Goal: Task Accomplishment & Management: Use online tool/utility

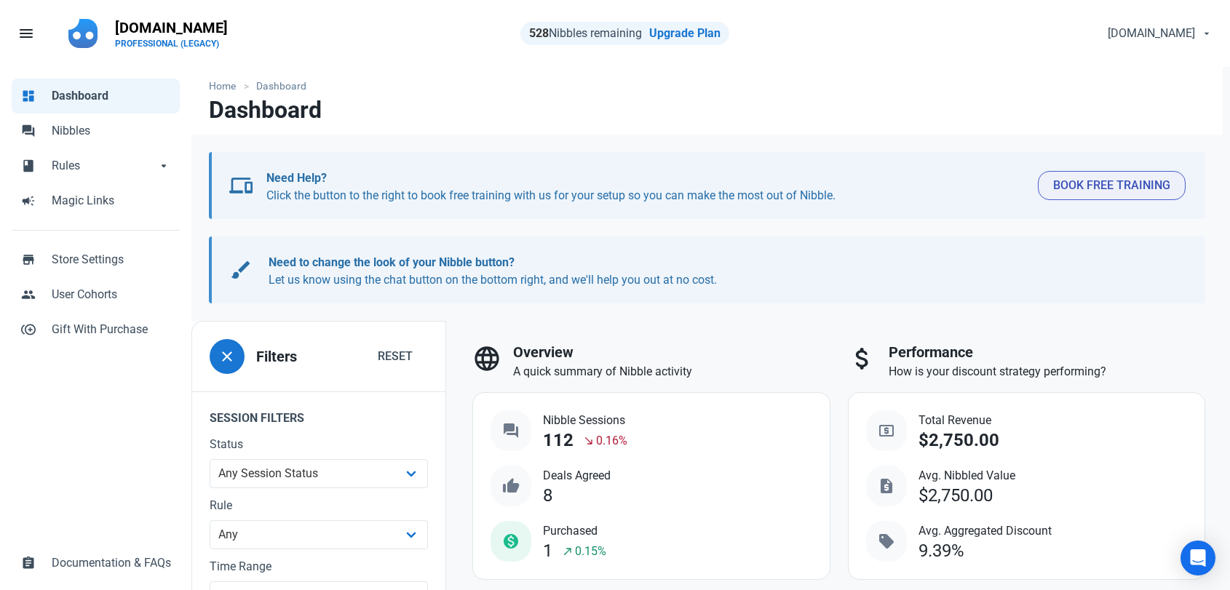
select select "7d"
click at [60, 124] on span "Nibbles" at bounding box center [111, 130] width 119 height 17
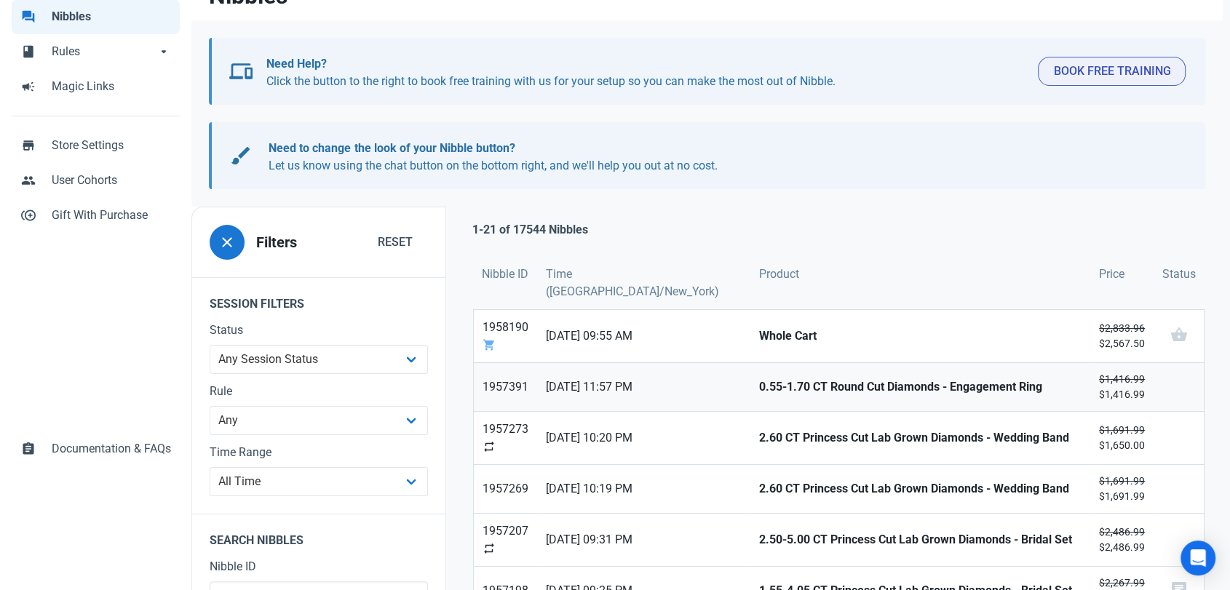
scroll to position [323, 0]
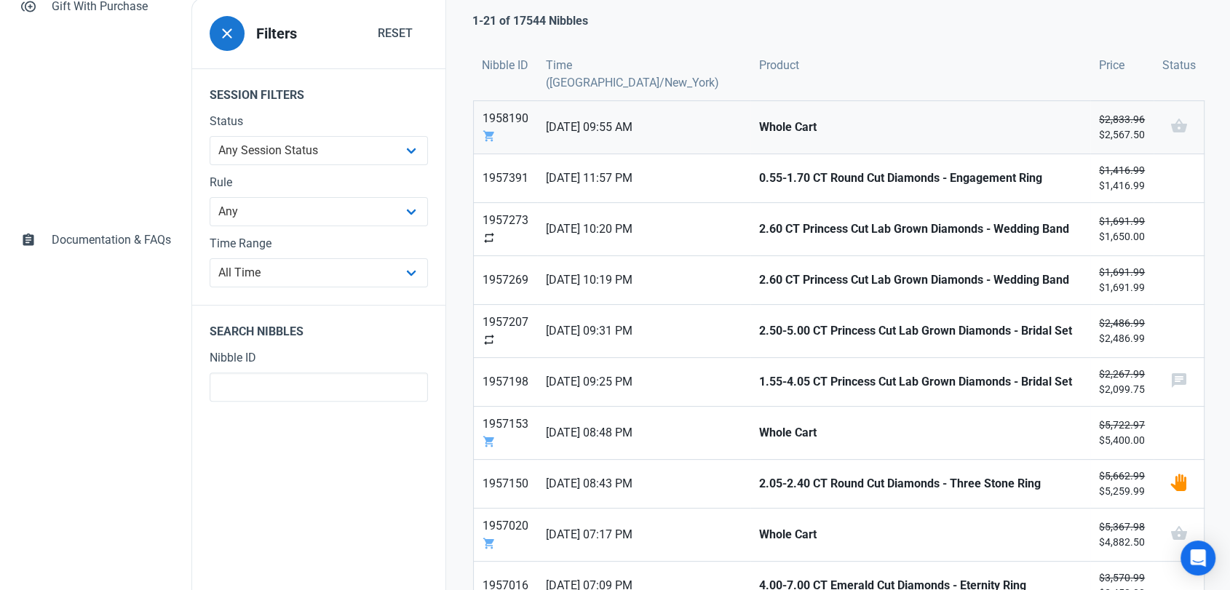
click at [681, 132] on span "05/09/2025 09:55 AM" at bounding box center [644, 127] width 196 height 17
click at [669, 178] on span "04/09/2025 11:57 PM" at bounding box center [644, 178] width 196 height 17
click at [646, 221] on span "04/09/2025 10:20 PM" at bounding box center [644, 229] width 196 height 17
click at [609, 274] on span "04/09/2025 10:19 PM" at bounding box center [644, 280] width 196 height 17
click at [585, 327] on span "04/09/2025 09:31 PM" at bounding box center [644, 331] width 196 height 17
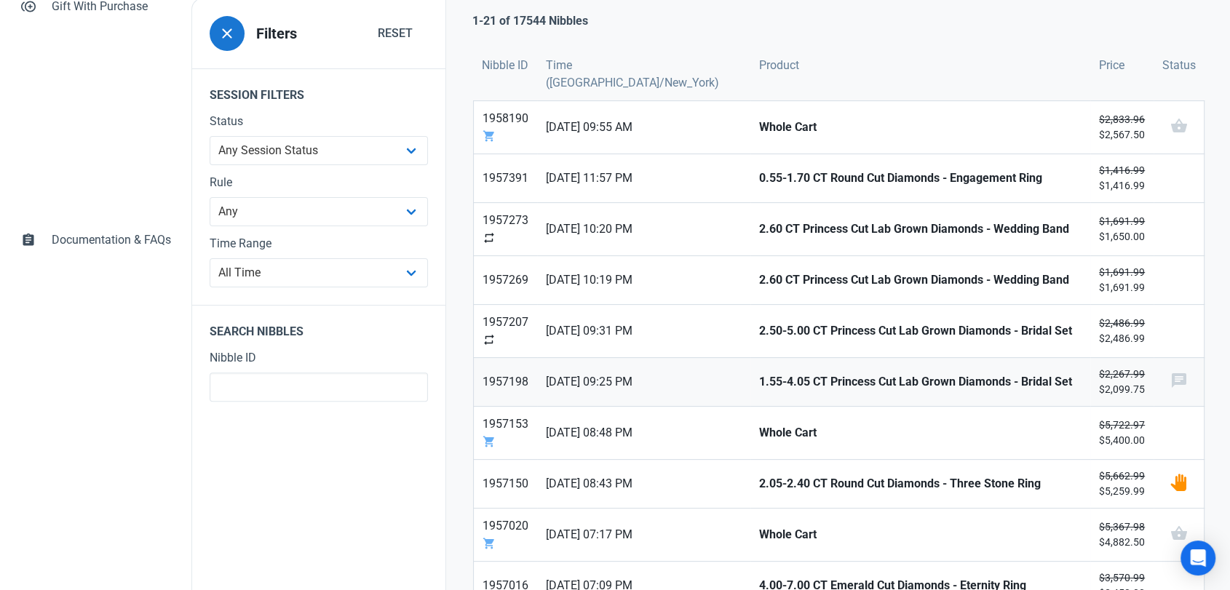
click at [584, 384] on span "04/09/2025 09:25 PM" at bounding box center [644, 381] width 196 height 17
click at [583, 429] on span "04/09/2025 08:48 PM" at bounding box center [644, 432] width 196 height 17
click at [597, 499] on link "04/09/2025 08:43 PM" at bounding box center [643, 484] width 213 height 48
click at [603, 540] on span "04/09/2025 07:17 PM" at bounding box center [644, 534] width 196 height 17
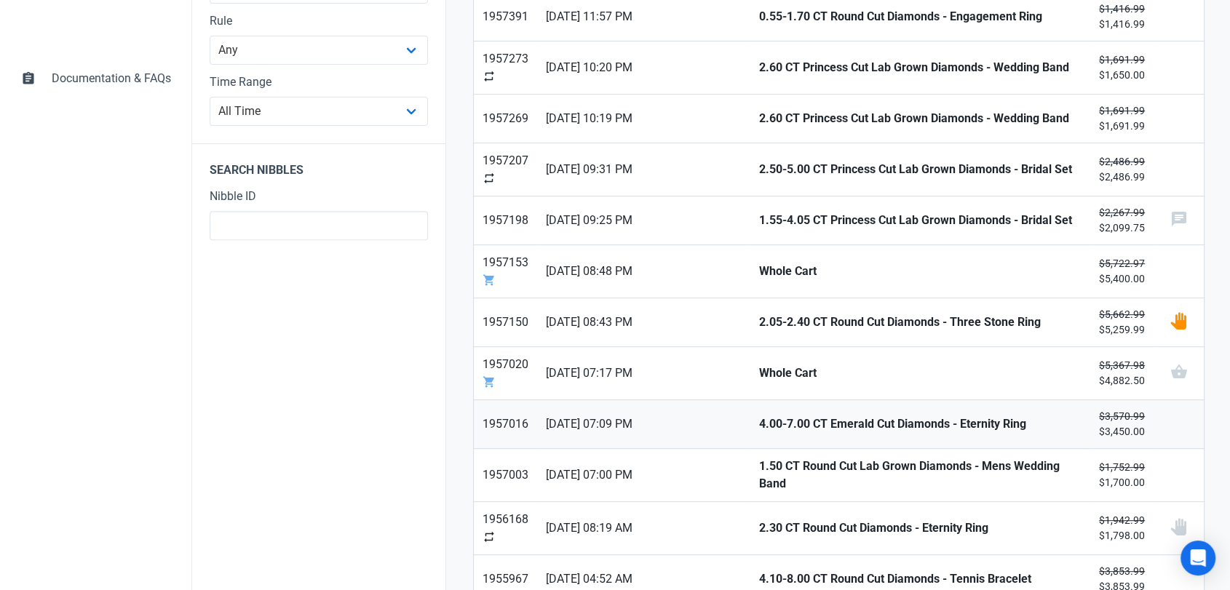
click at [634, 427] on span "04/09/2025 07:09 PM" at bounding box center [644, 424] width 196 height 17
click at [626, 476] on span "04/09/2025 07:00 PM" at bounding box center [644, 475] width 196 height 17
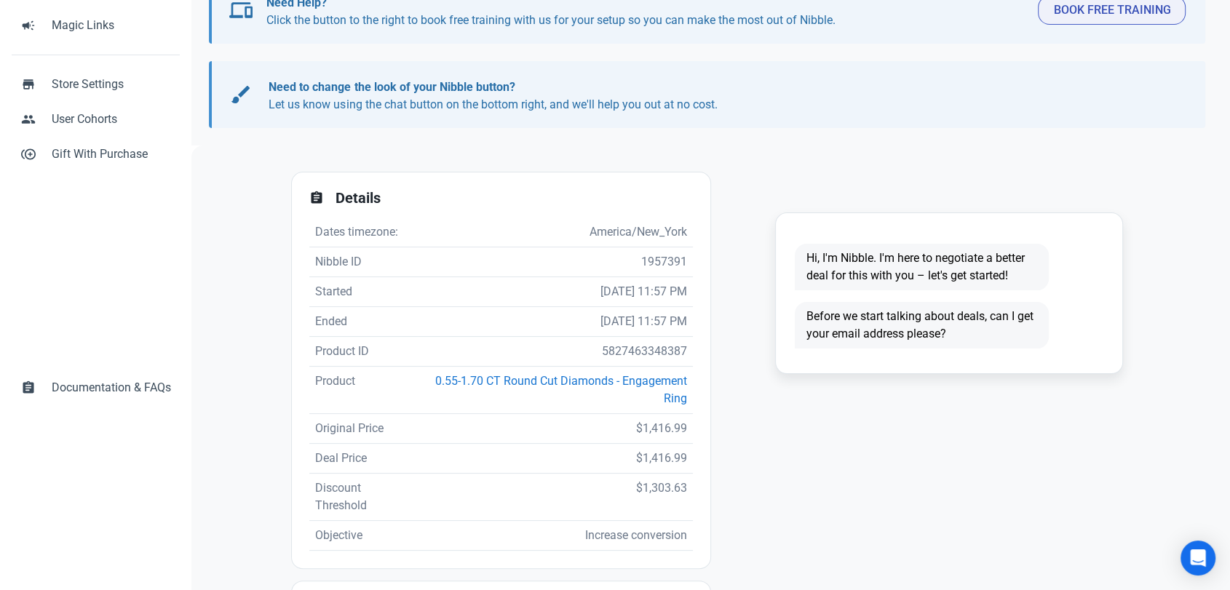
scroll to position [285, 0]
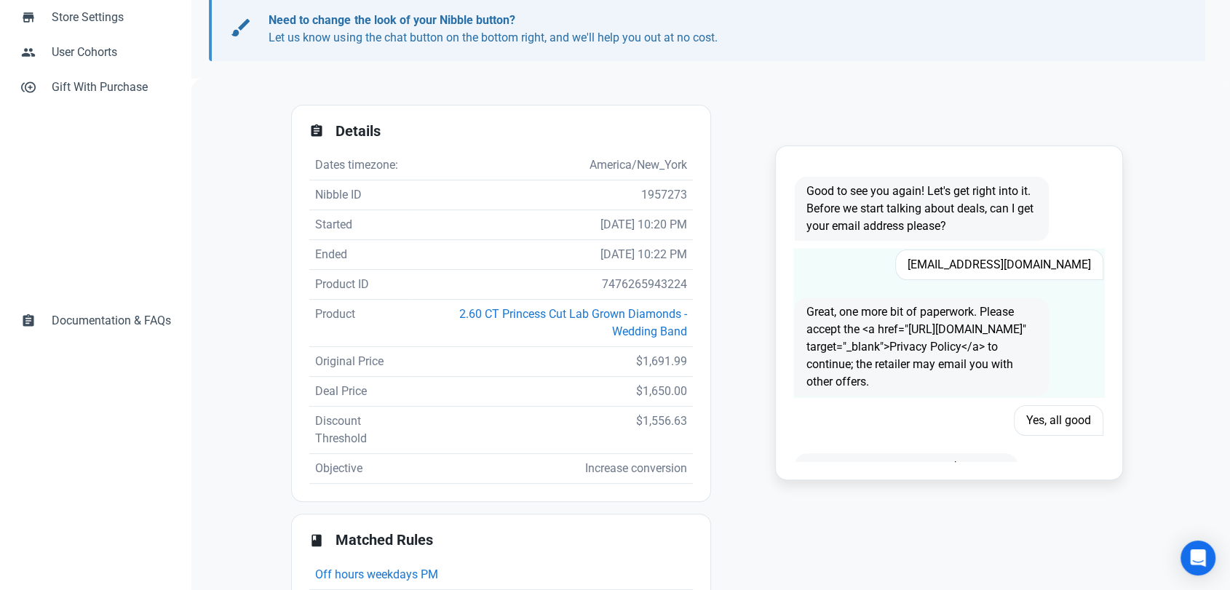
click at [1018, 253] on span "Nova1976@aol.com" at bounding box center [999, 265] width 208 height 31
click at [1018, 256] on span "Nova1976@aol.com" at bounding box center [999, 265] width 208 height 31
click at [1019, 255] on span "Nova1976@aol.com" at bounding box center [999, 265] width 208 height 31
copy span "Nova1976@aol.com"
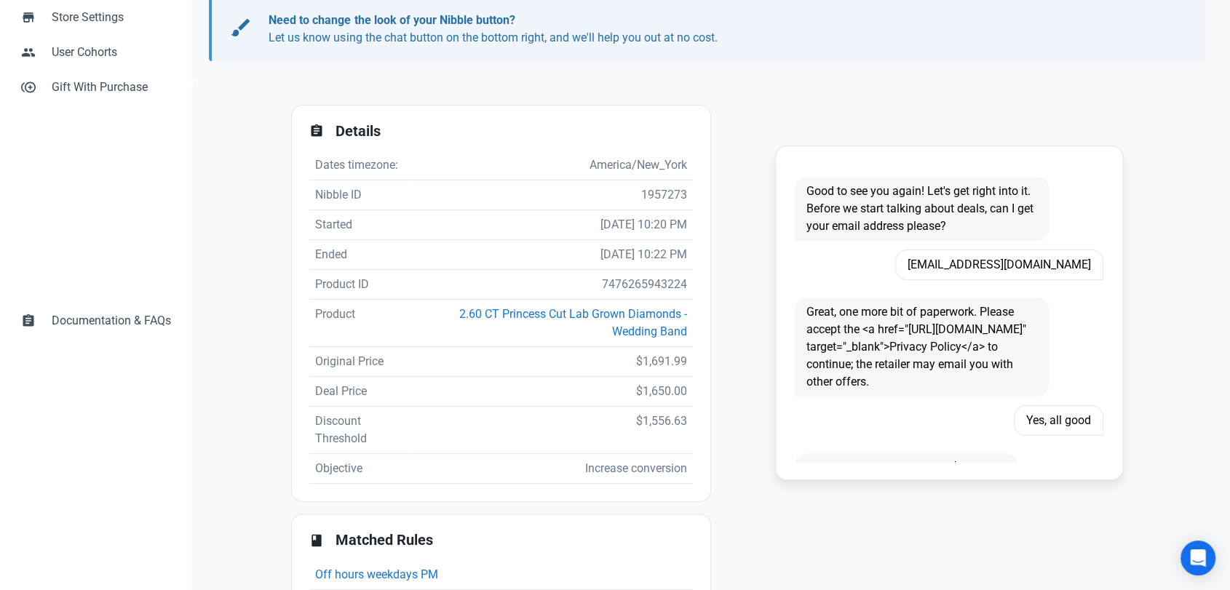
click at [622, 287] on td "7476265943224" at bounding box center [553, 285] width 280 height 30
copy td "7476265943224"
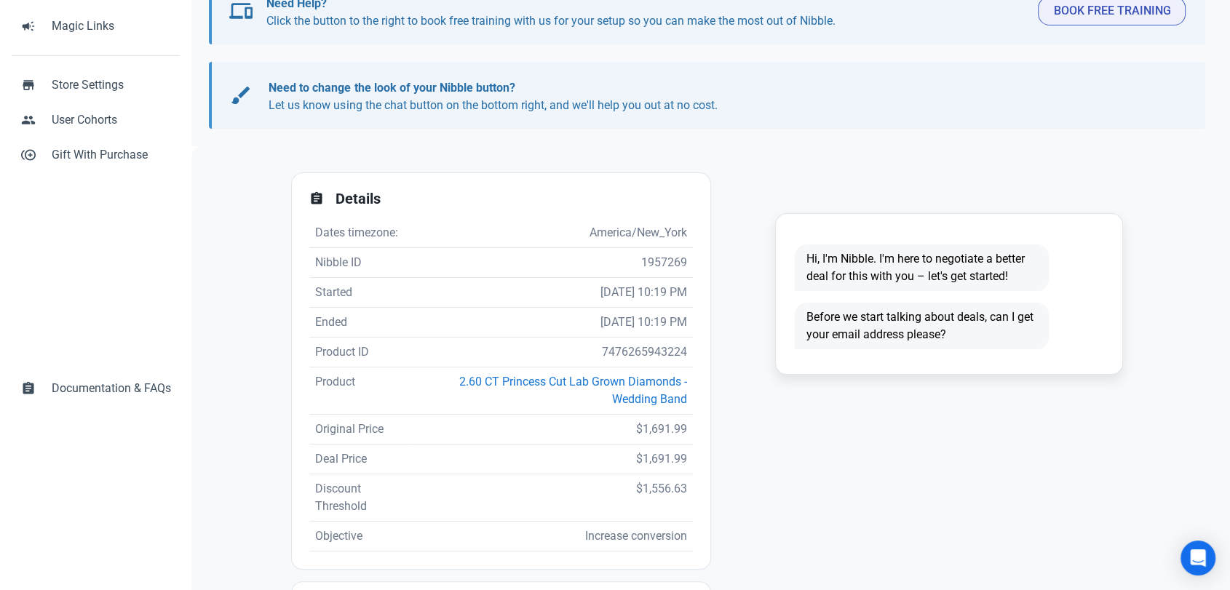
scroll to position [285, 0]
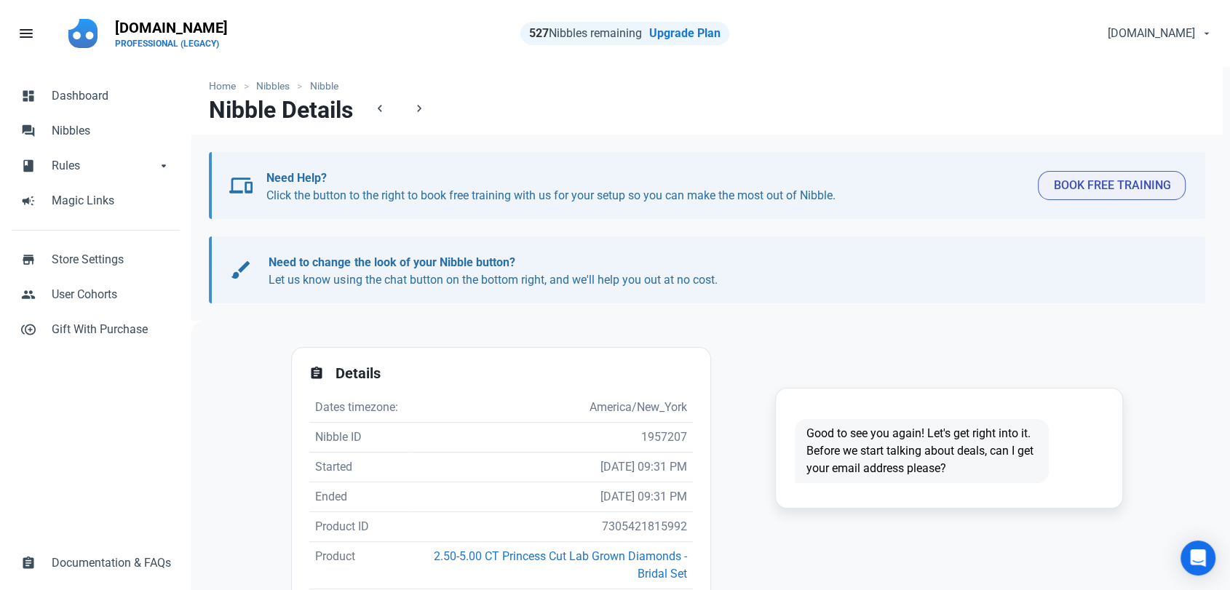
scroll to position [162, 0]
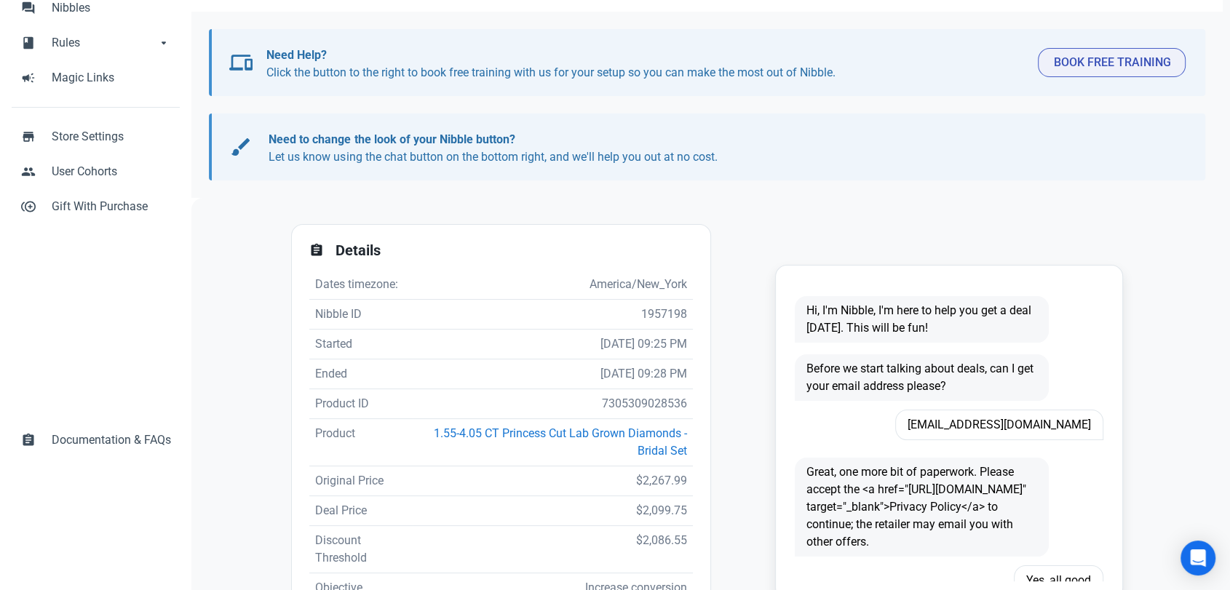
scroll to position [242, 0]
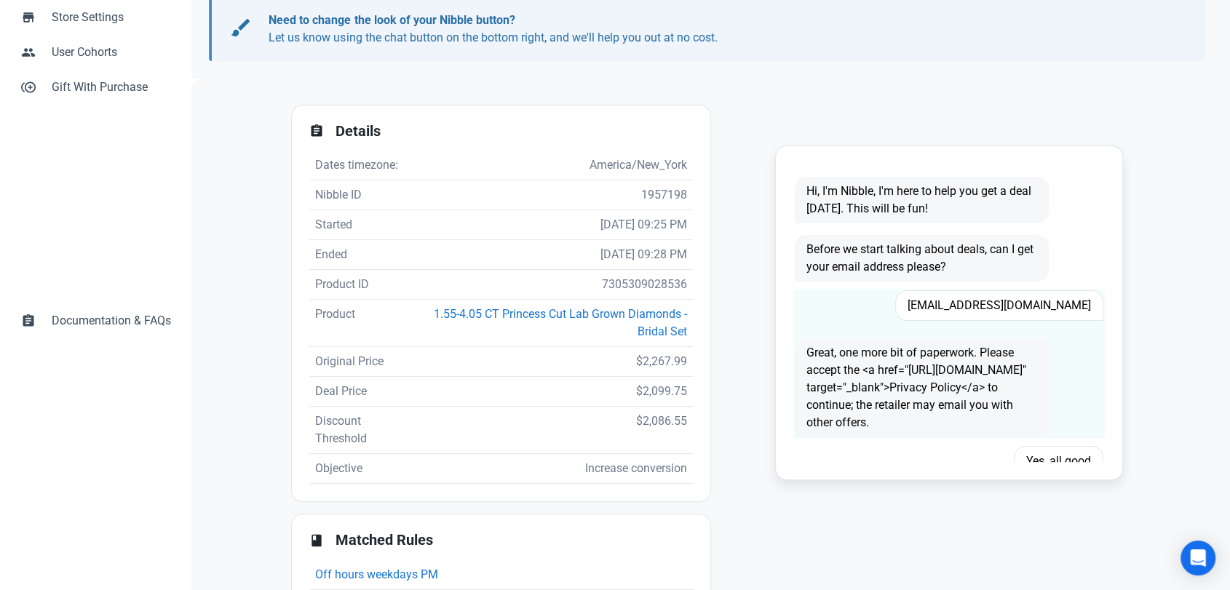
click at [1069, 306] on span "rdyk1@yahoo.com" at bounding box center [999, 305] width 208 height 31
click at [1068, 306] on span "rdyk1@yahoo.com" at bounding box center [999, 305] width 208 height 31
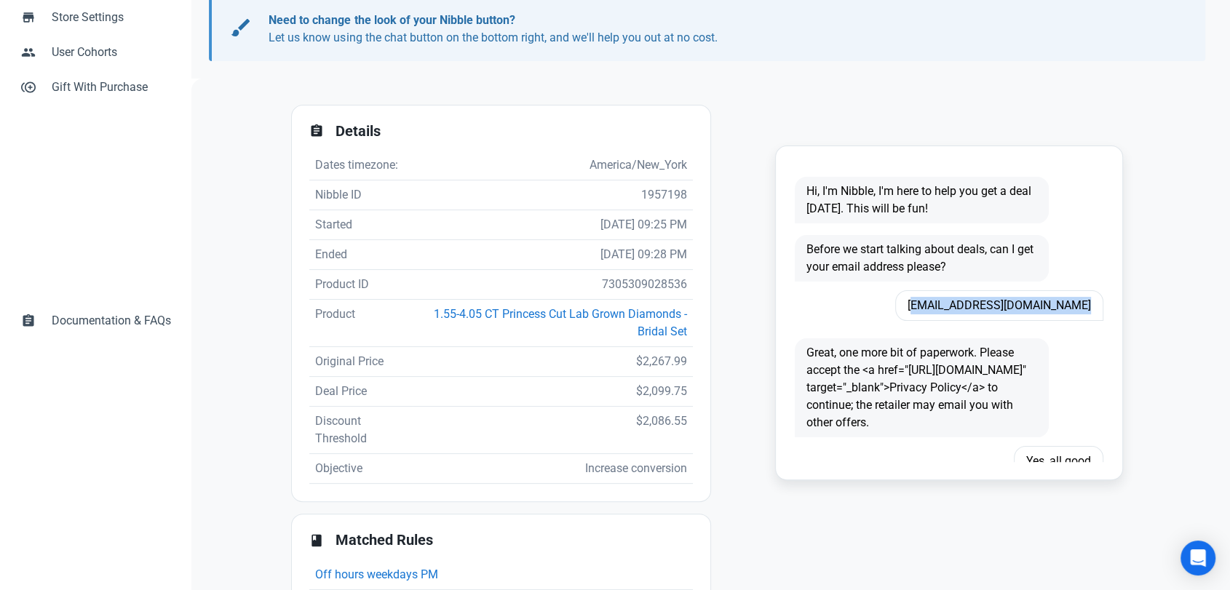
copy span "rdyk1@yahoo.com"
click at [627, 284] on td "7305309028536" at bounding box center [553, 285] width 280 height 30
click at [627, 285] on td "7305309028536" at bounding box center [553, 285] width 280 height 30
copy td "7305309028536"
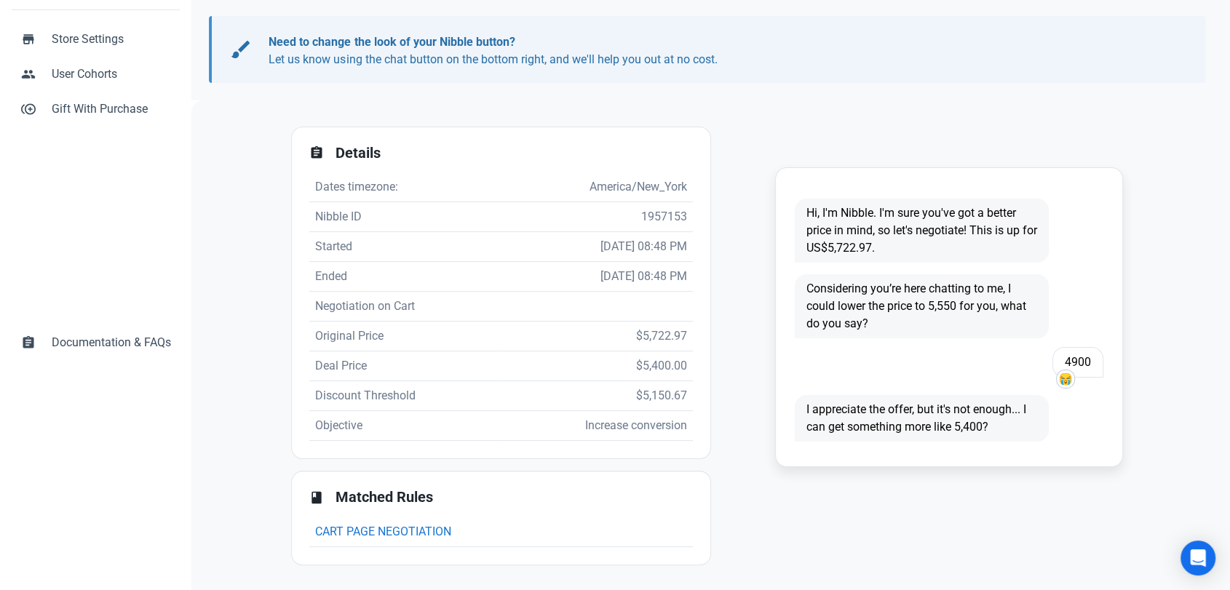
scroll to position [1, 0]
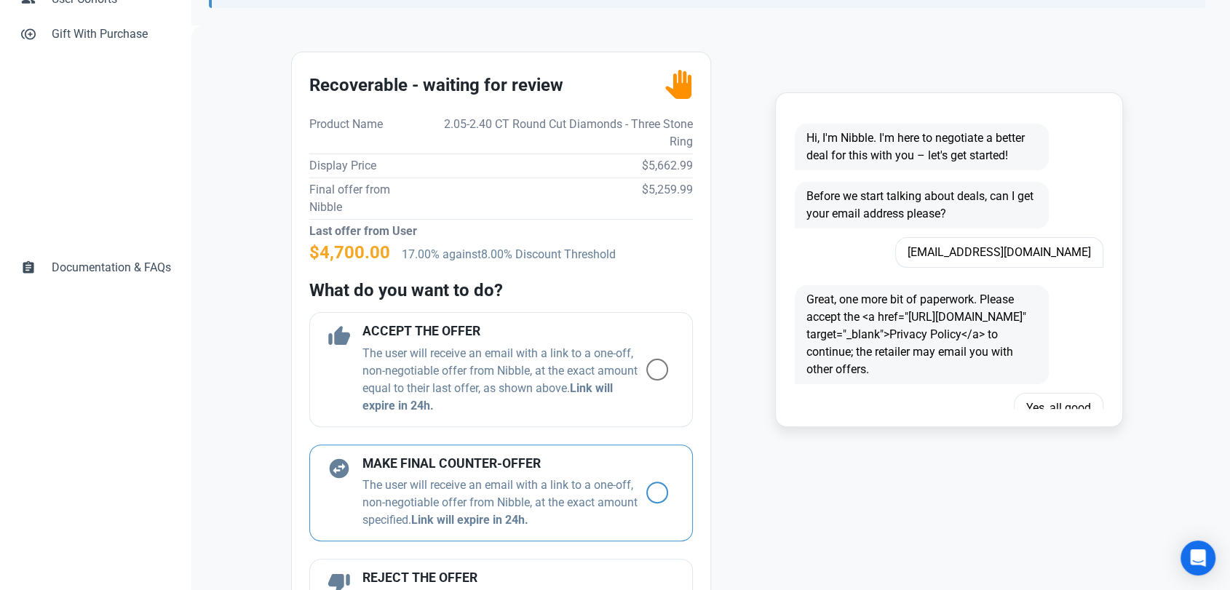
scroll to position [323, 0]
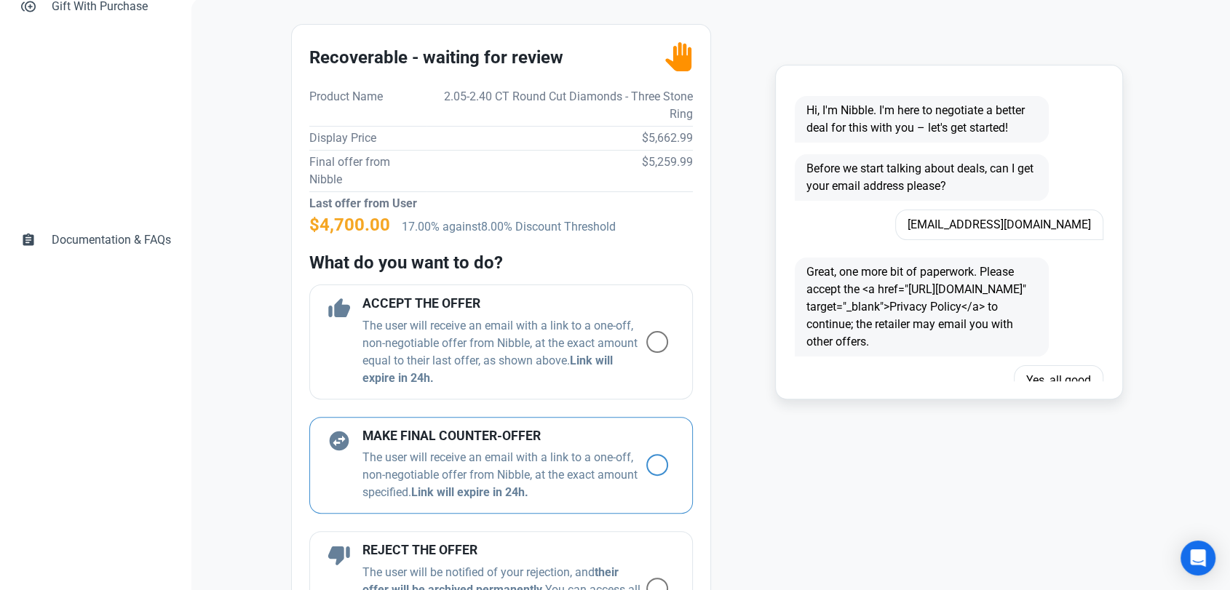
click at [419, 476] on p "The user will receive an email with a link to a one-off, non-negotiable offer f…" at bounding box center [505, 475] width 284 height 52
radio input "true"
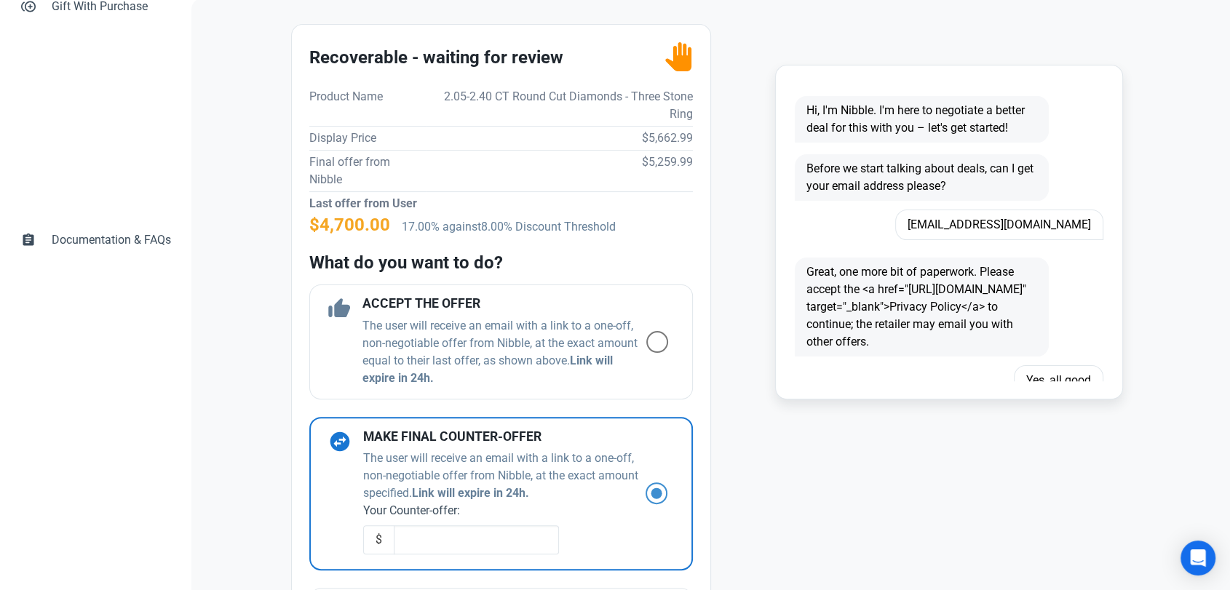
click at [636, 141] on td "$5,662.99" at bounding box center [560, 138] width 266 height 24
copy td "5,662.99"
click at [454, 548] on input "text" at bounding box center [476, 540] width 165 height 29
type input "5100"
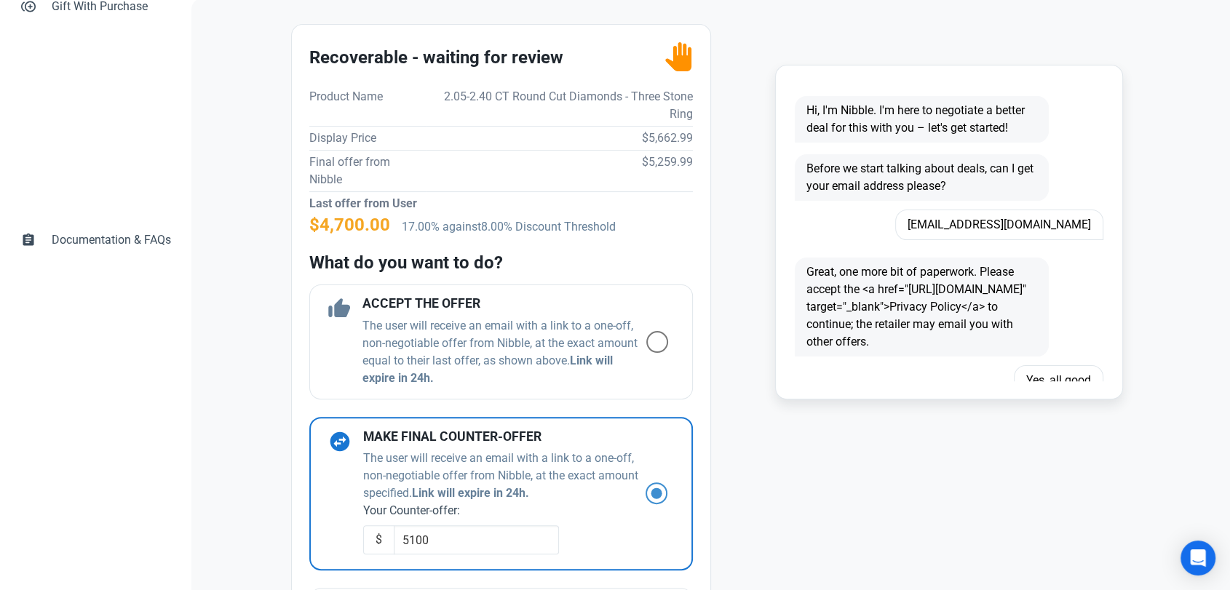
click at [695, 479] on div "Recoverable - waiting for review Recoverable - waiting for review Product Name …" at bounding box center [501, 396] width 419 height 743
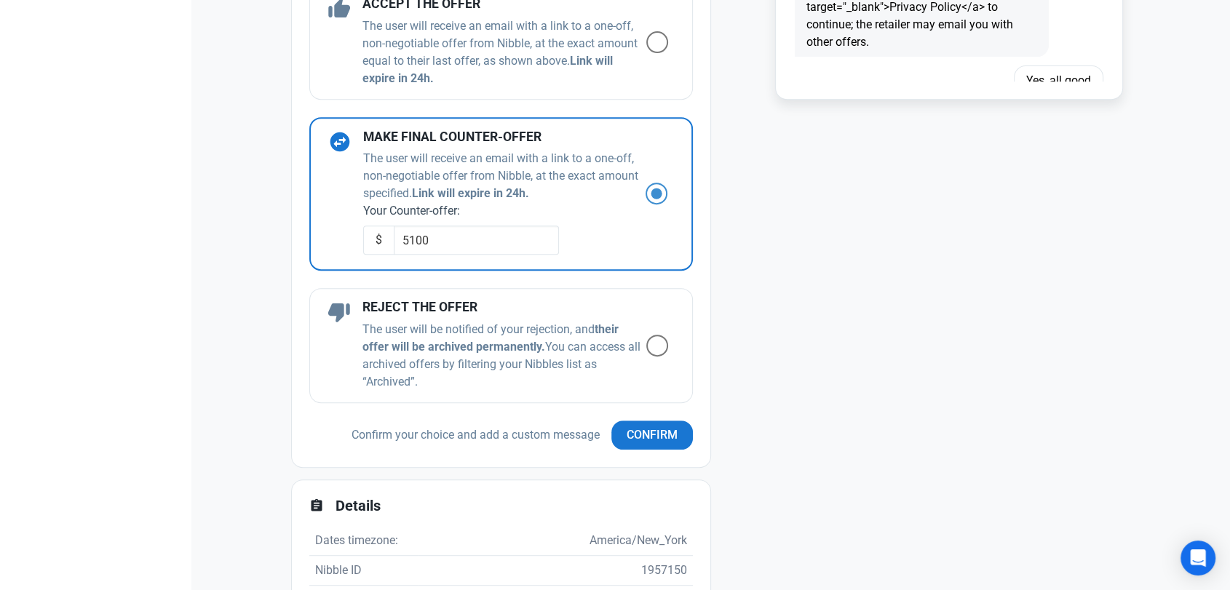
scroll to position [646, 0]
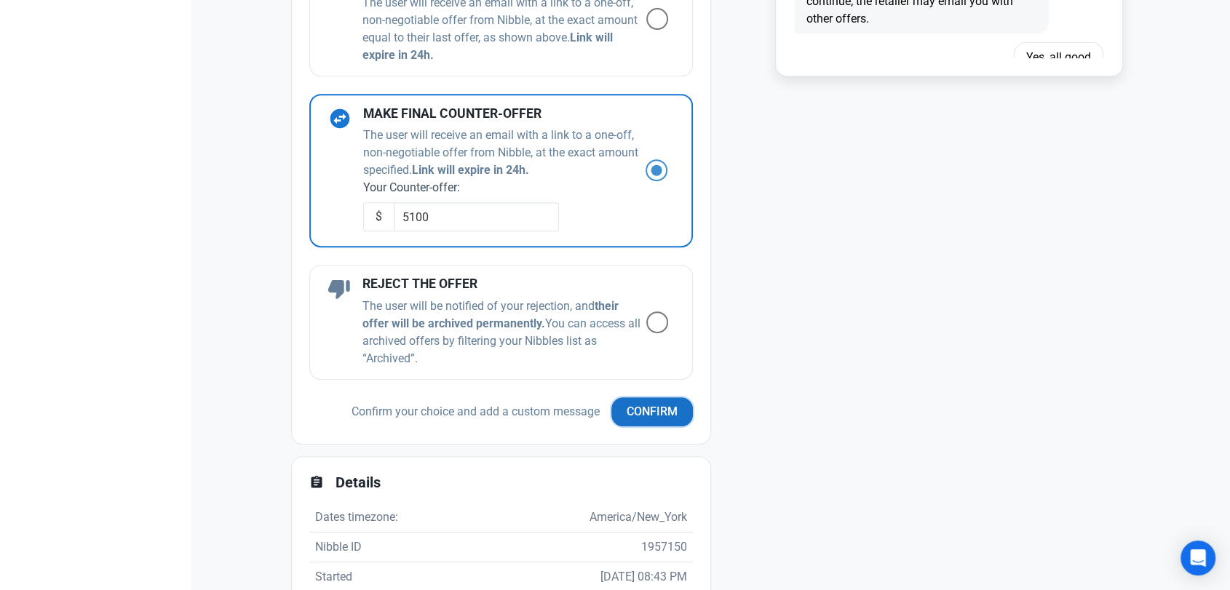
click at [625, 420] on button "Confirm" at bounding box center [653, 411] width 82 height 29
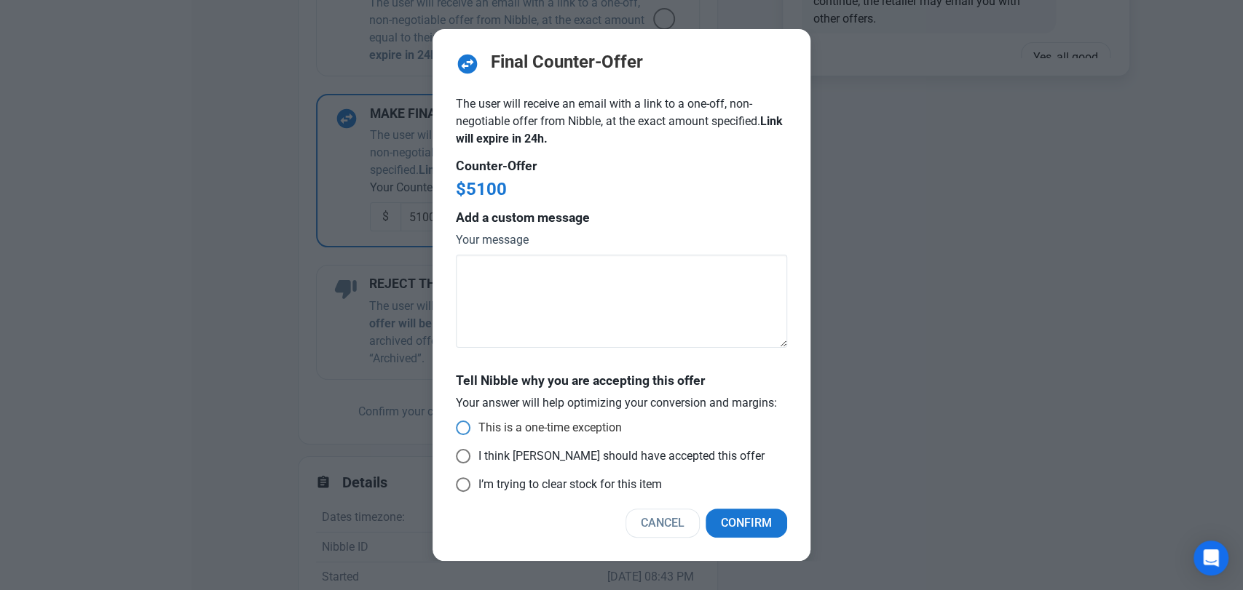
click at [462, 429] on span at bounding box center [463, 428] width 15 height 15
click at [462, 429] on input "This is a one-time exception" at bounding box center [460, 428] width 9 height 9
radio input "true"
click at [743, 513] on button "Confirm" at bounding box center [746, 523] width 82 height 29
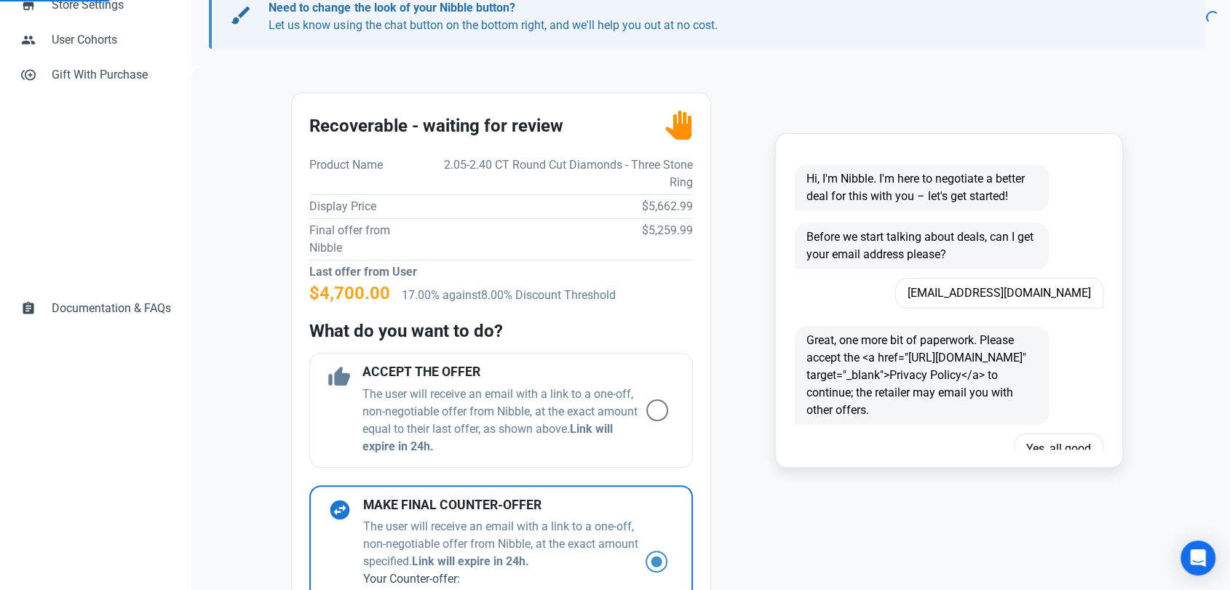
scroll to position [242, 0]
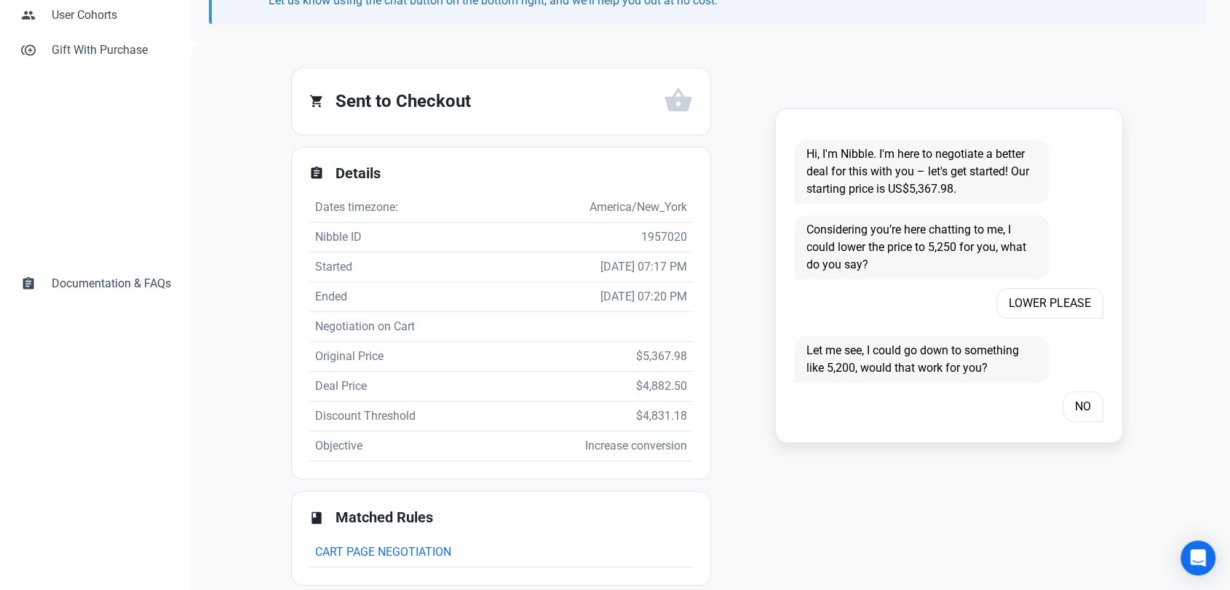
scroll to position [299, 0]
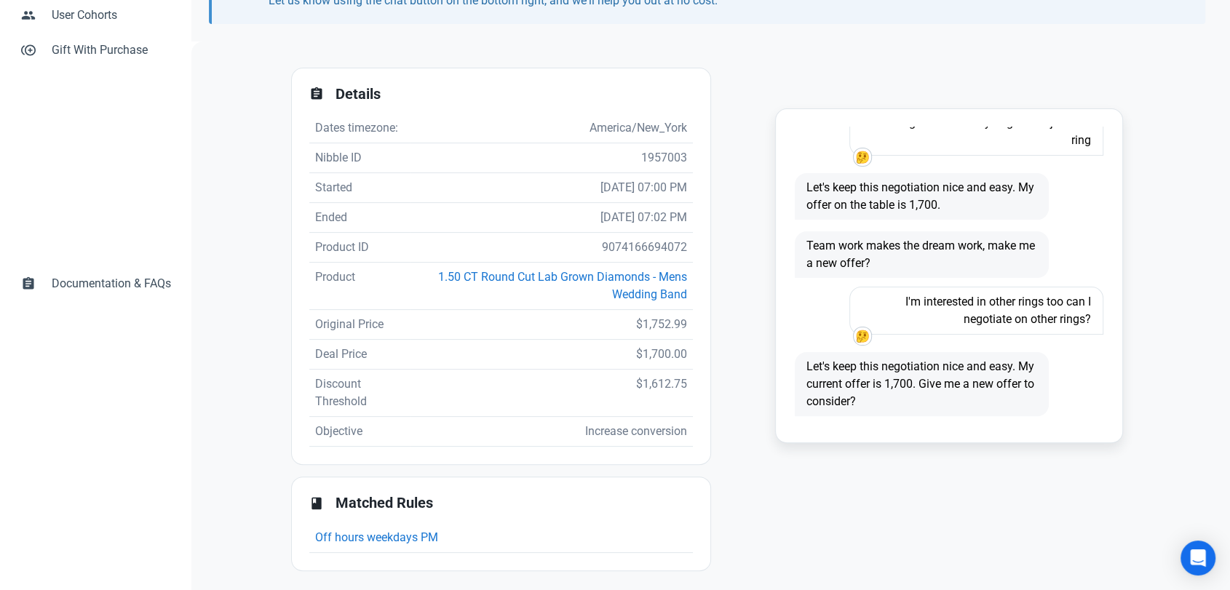
scroll to position [285, 0]
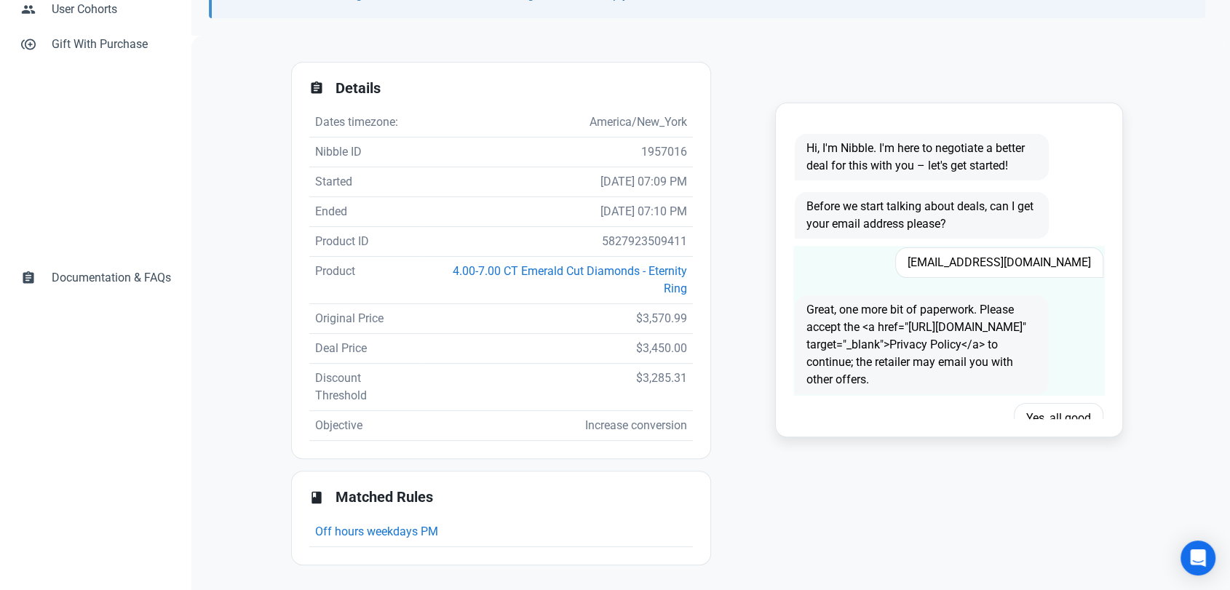
click at [1042, 253] on span "[EMAIL_ADDRESS][DOMAIN_NAME]" at bounding box center [999, 263] width 208 height 31
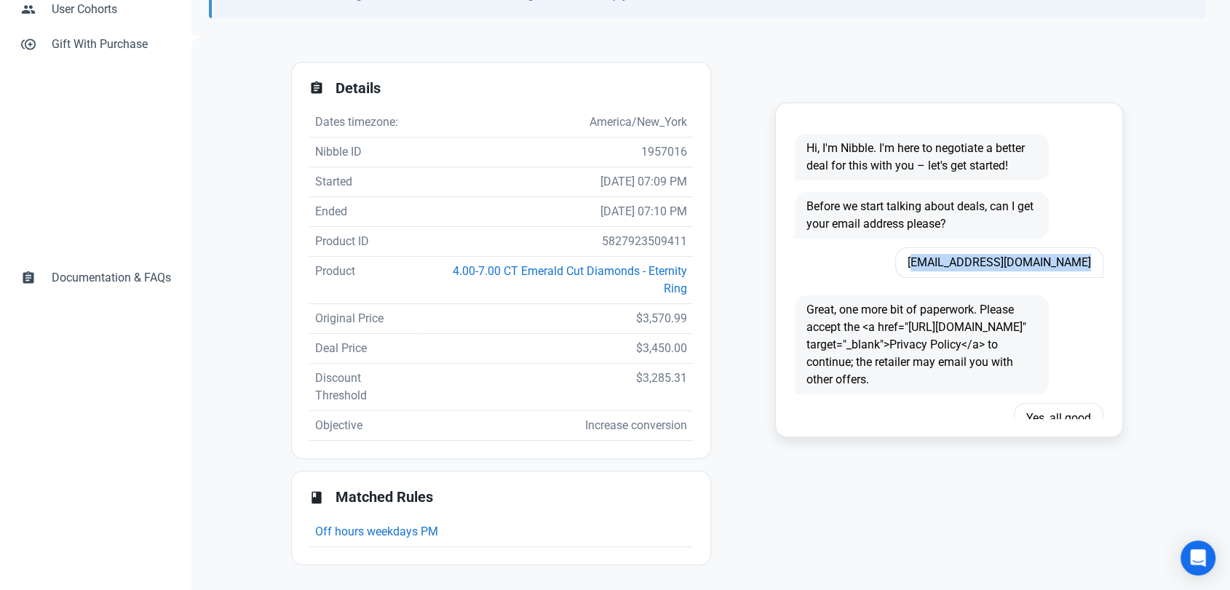
copy span "[EMAIL_ADDRESS][DOMAIN_NAME]"
click at [656, 245] on td "5827923509411" at bounding box center [558, 242] width 272 height 30
copy td "5827923509411"
